Goal: Information Seeking & Learning: Learn about a topic

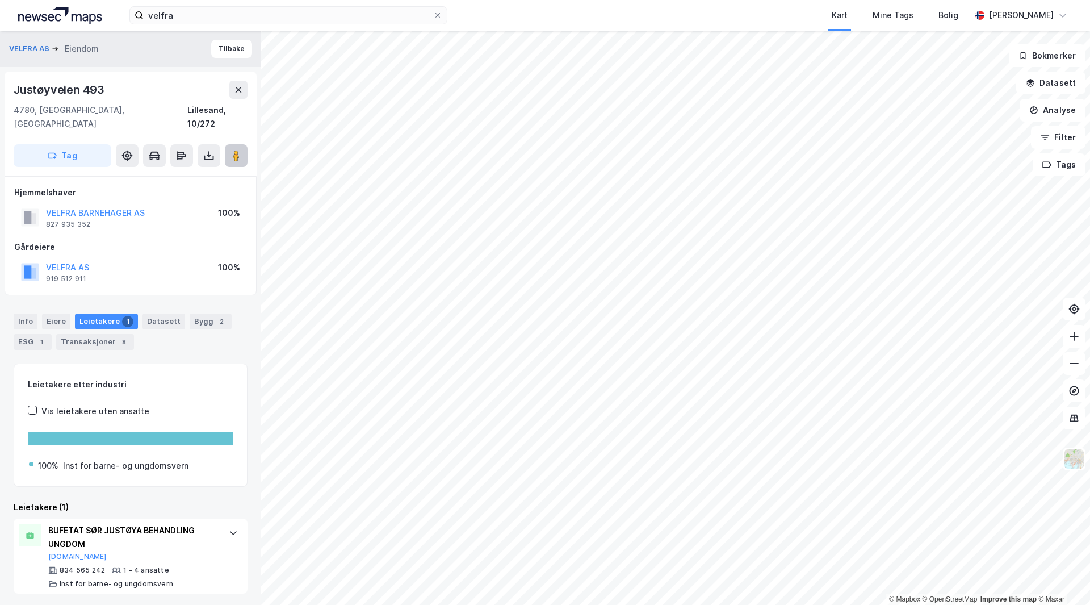
click at [240, 150] on image at bounding box center [236, 155] width 7 height 11
click at [23, 313] on div "Info" at bounding box center [26, 321] width 24 height 16
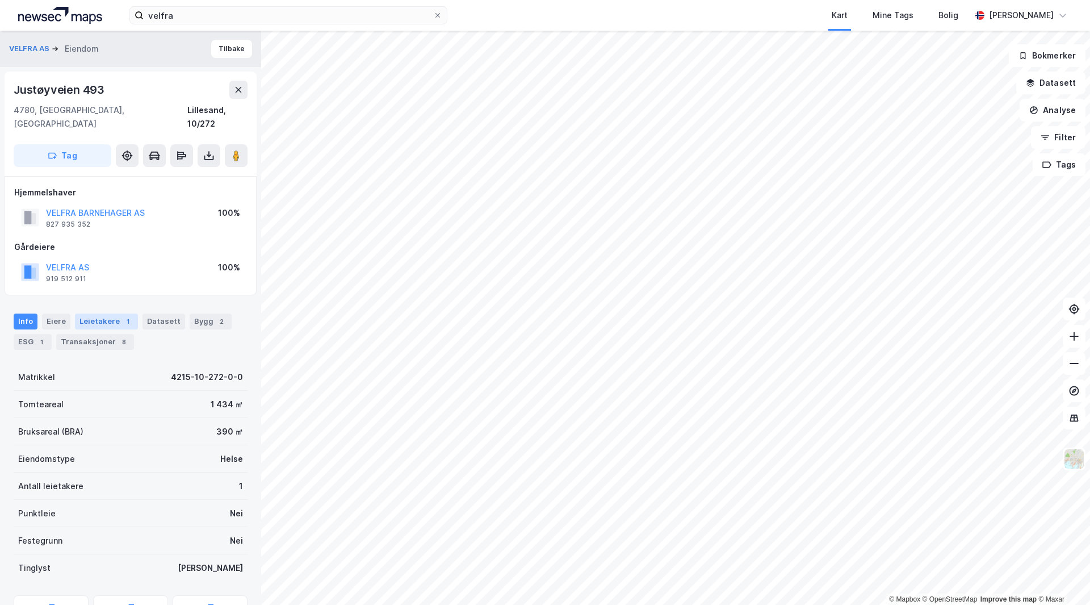
click at [107, 313] on div "Leietakere 1" at bounding box center [106, 321] width 63 height 16
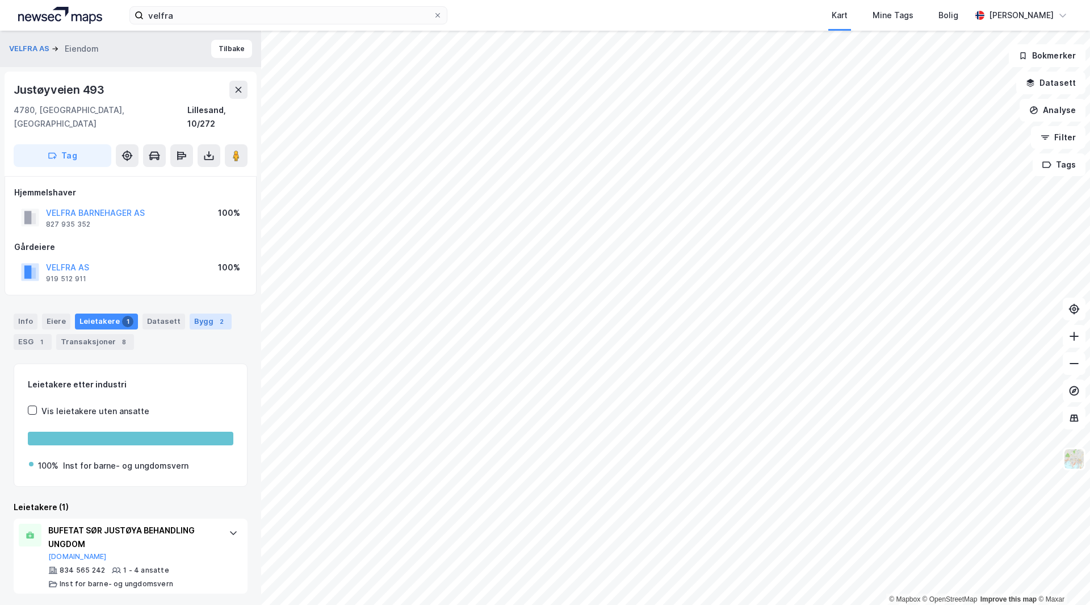
click at [191, 313] on div "Bygg 2" at bounding box center [211, 321] width 42 height 16
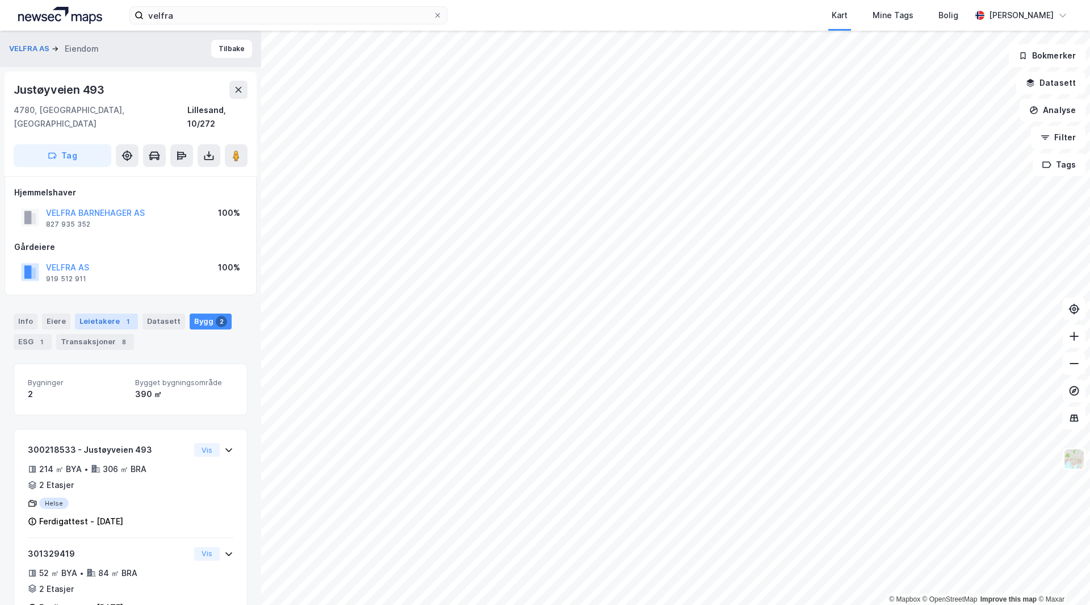
click at [114, 313] on div "Leietakere 1" at bounding box center [106, 321] width 63 height 16
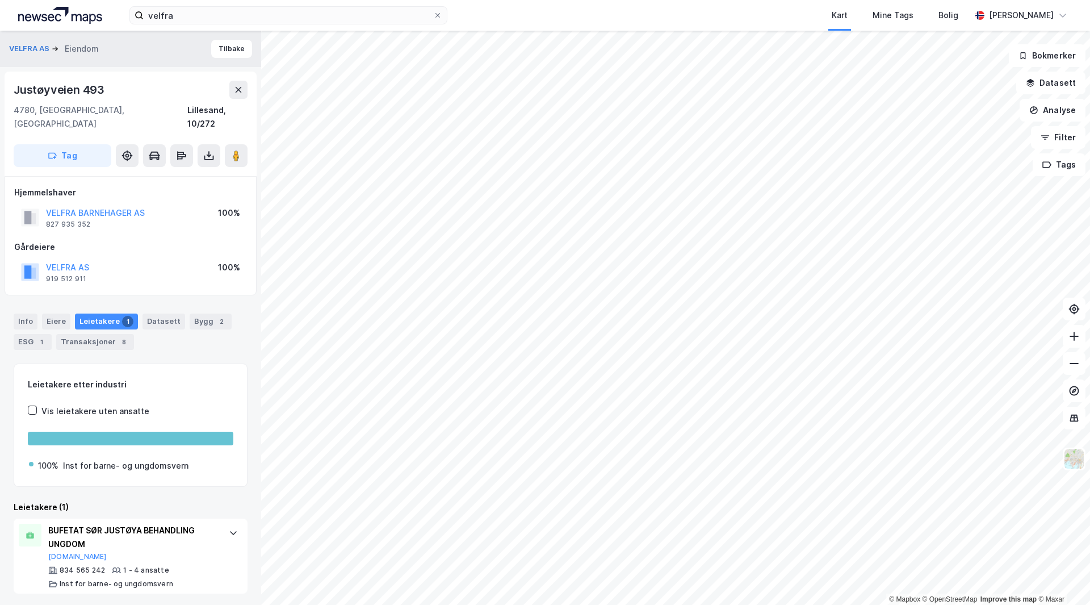
click at [77, 300] on div "Info [PERSON_NAME] 1 Datasett Bygg 2 ESG 1 Transaksjoner 8" at bounding box center [130, 327] width 261 height 55
